Goal: Entertainment & Leisure: Consume media (video, audio)

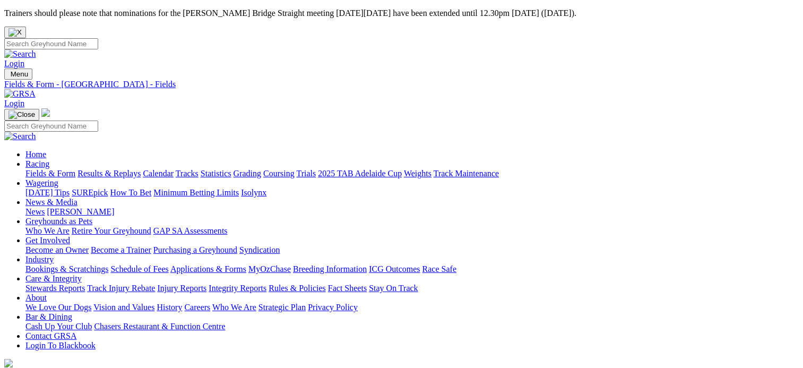
click at [54, 169] on link "Fields & Form" at bounding box center [50, 173] width 50 height 9
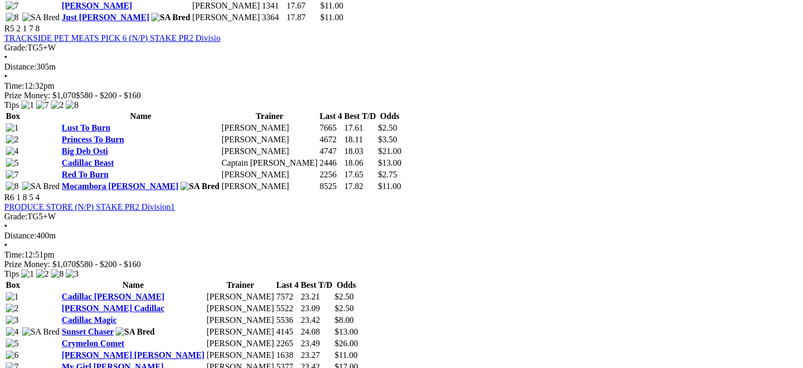
scroll to position [1514, 0]
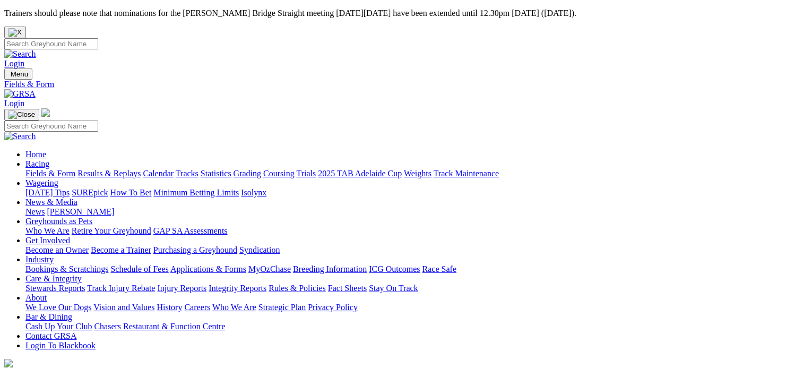
click at [141, 169] on link "Results & Replays" at bounding box center [108, 173] width 63 height 9
type input "Wednesday, 13 Aug 2025"
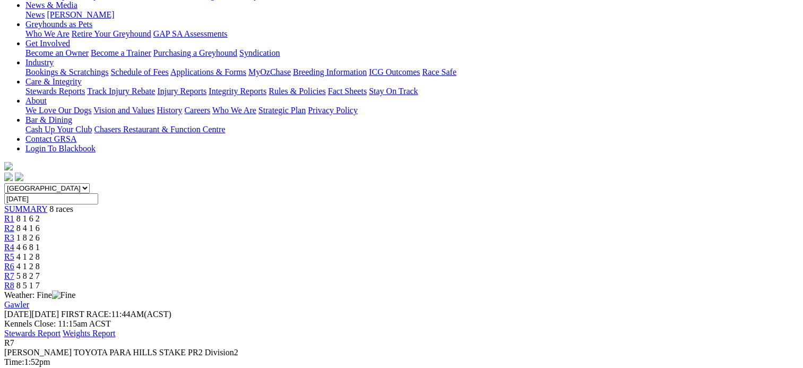
scroll to position [267, 0]
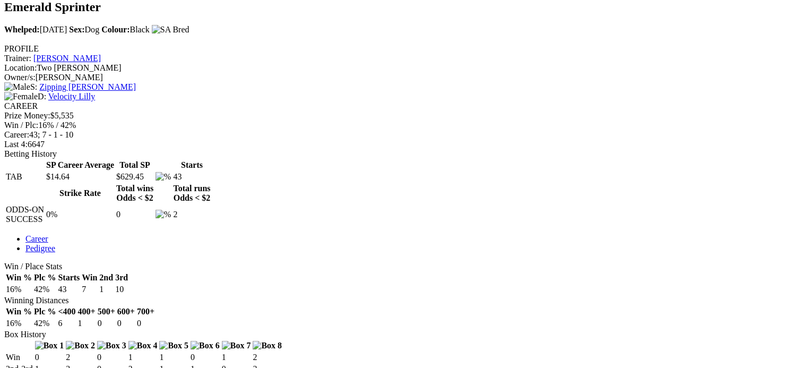
scroll to position [362, 0]
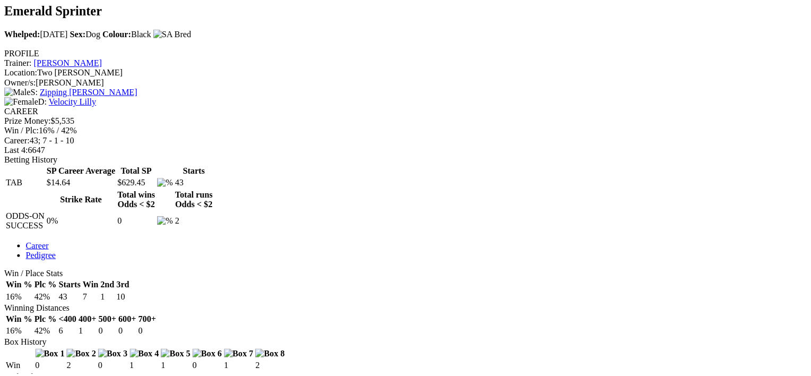
scroll to position [398, 0]
